Goal: Task Accomplishment & Management: Complete application form

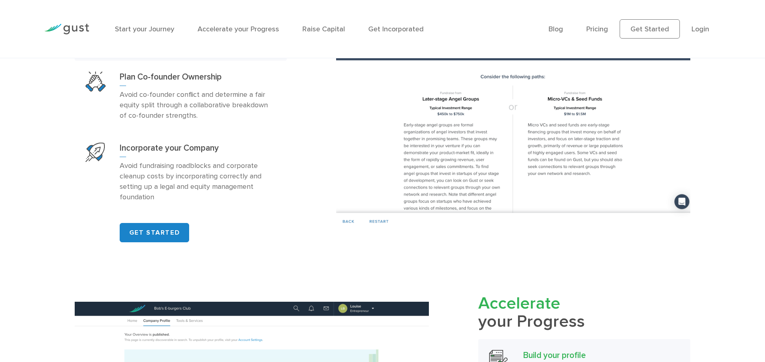
scroll to position [640, 0]
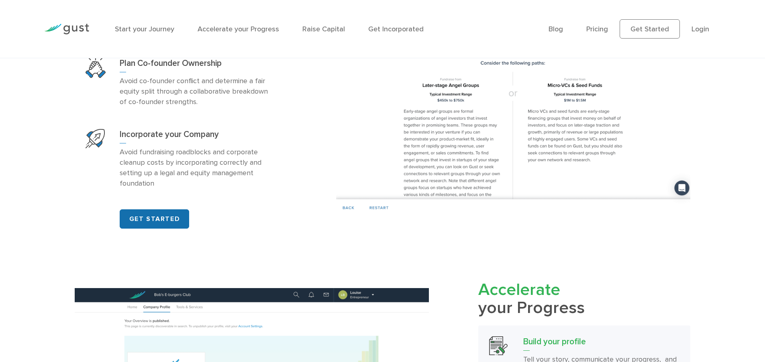
click at [153, 228] on link "GET STARTED" at bounding box center [154, 218] width 69 height 19
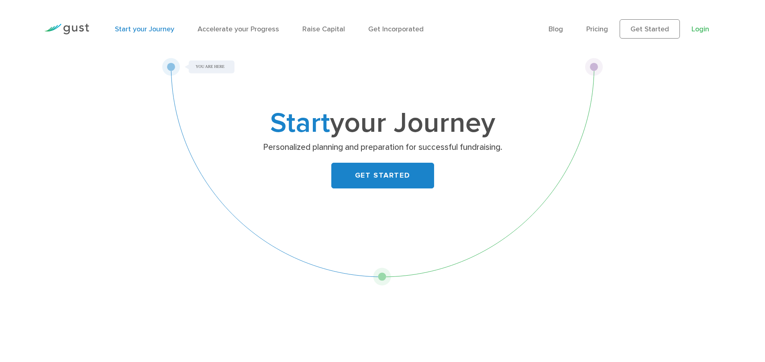
click at [697, 27] on link "Login" at bounding box center [700, 29] width 18 height 8
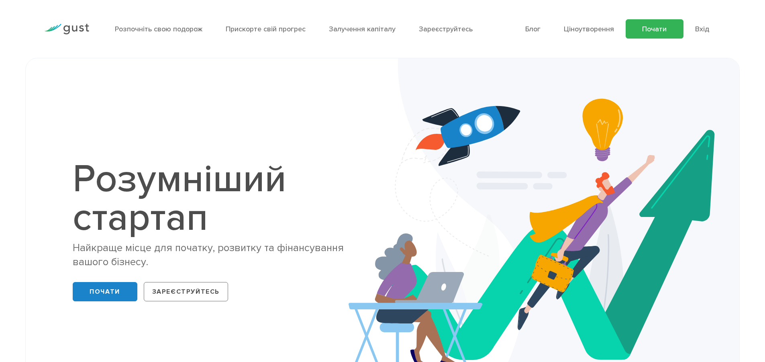
click at [656, 31] on font "Почати" at bounding box center [654, 29] width 24 height 8
click at [218, 292] on link "Зареєструйтесь" at bounding box center [186, 291] width 84 height 19
